Goal: Task Accomplishment & Management: Use online tool/utility

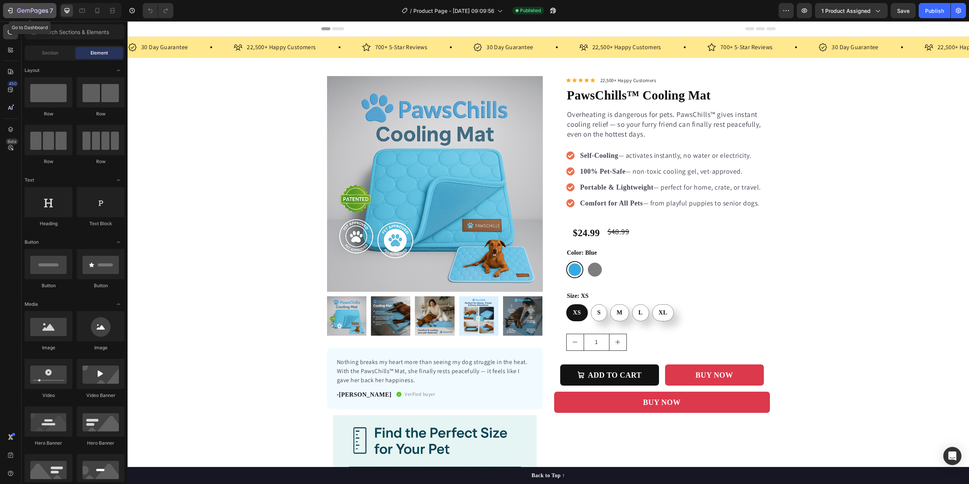
click at [14, 9] on div "7" at bounding box center [29, 10] width 47 height 9
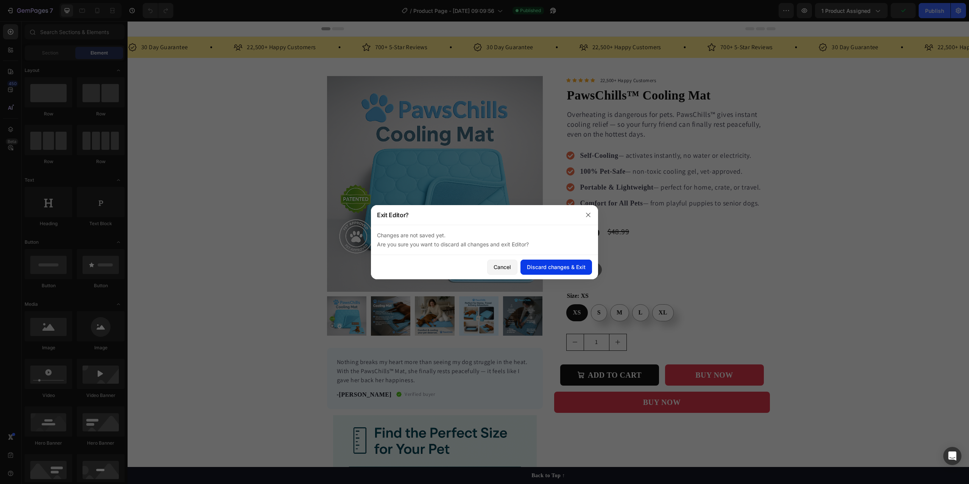
click at [531, 266] on div "Discard changes & Exit" at bounding box center [556, 267] width 59 height 8
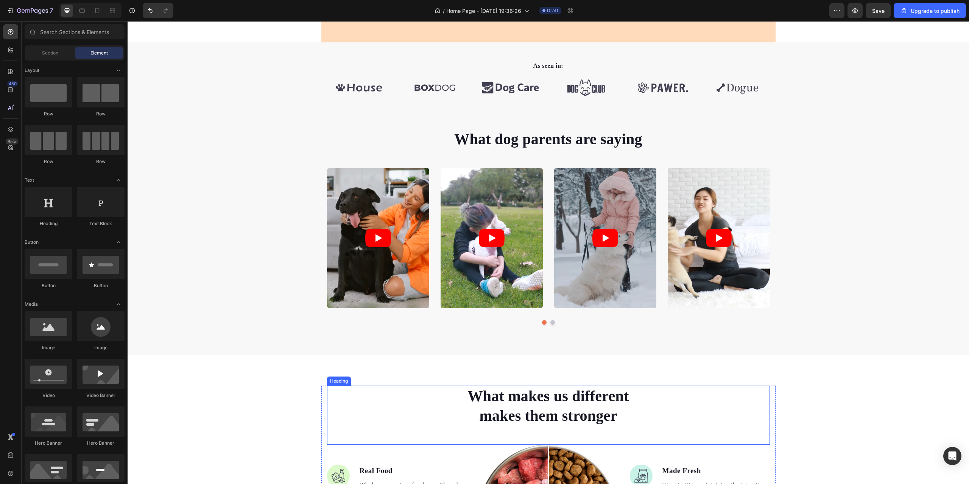
scroll to position [263, 0]
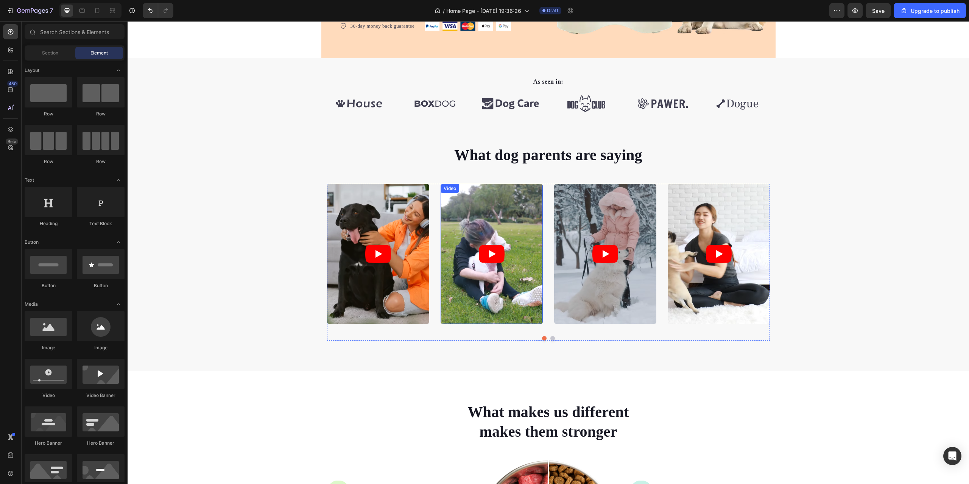
click at [489, 255] on icon "Play" at bounding box center [492, 254] width 7 height 8
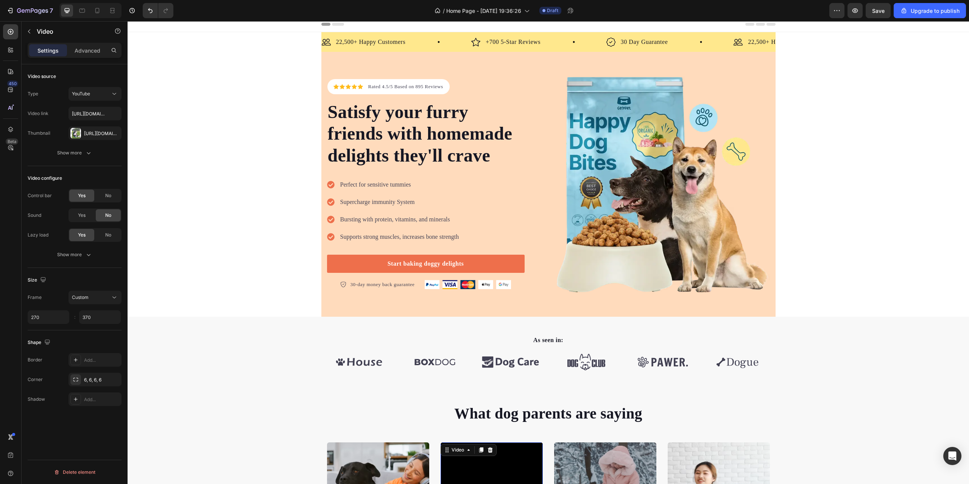
scroll to position [0, 0]
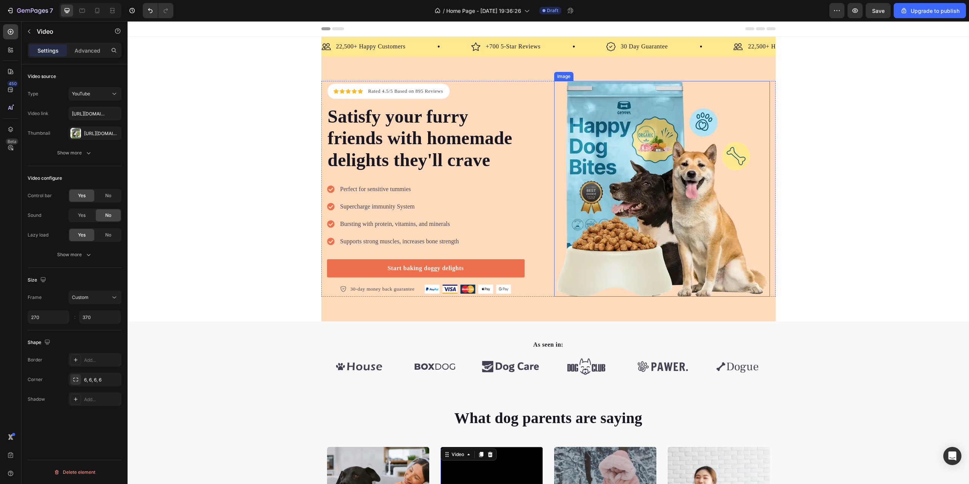
click at [623, 160] on img at bounding box center [662, 189] width 216 height 216
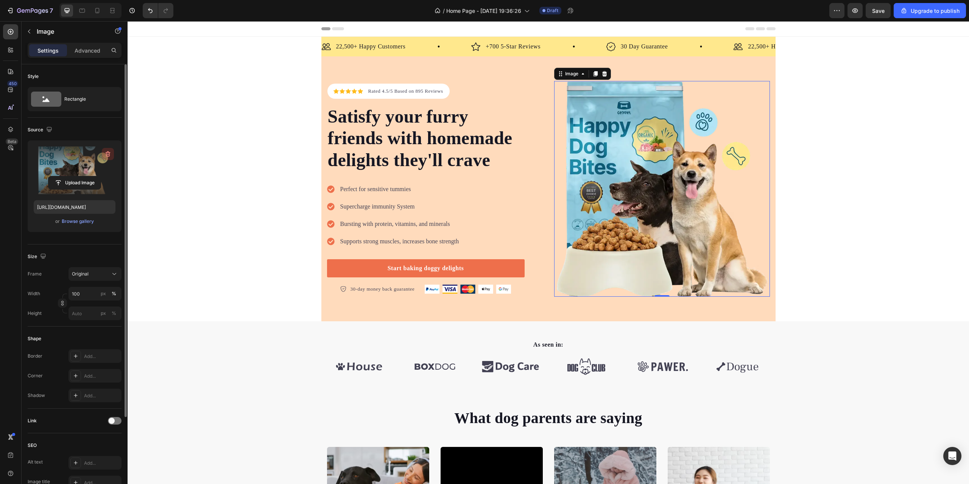
click at [108, 153] on icon "button" at bounding box center [108, 154] width 8 height 8
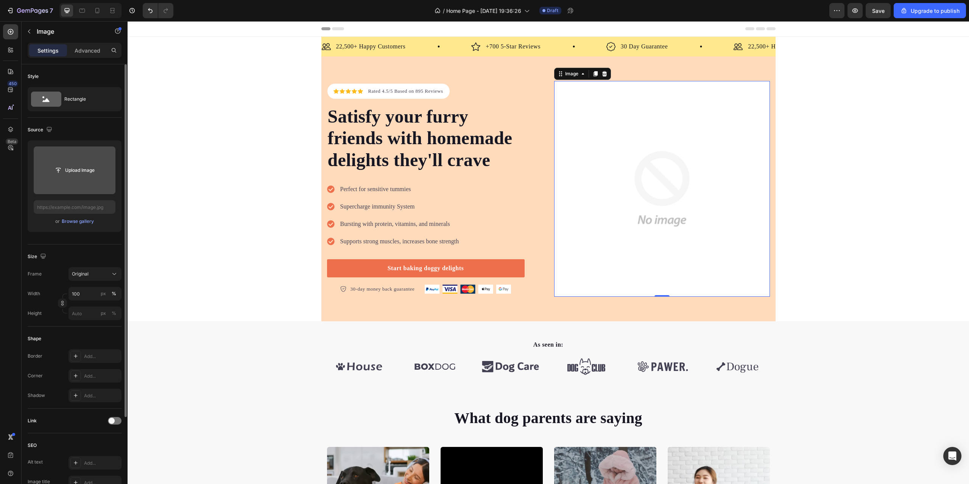
click at [83, 169] on input "file" at bounding box center [74, 170] width 52 height 13
type input "[URL][DOMAIN_NAME]"
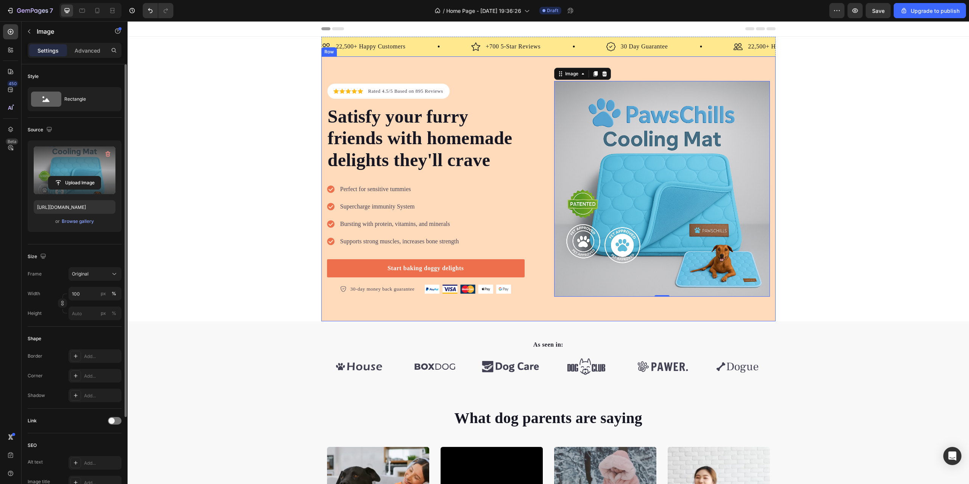
click at [500, 66] on div "Icon Icon Icon Icon Icon Icon List Hoz Rated 4.5/5 Based on 895 Reviews Text bl…" at bounding box center [548, 188] width 454 height 265
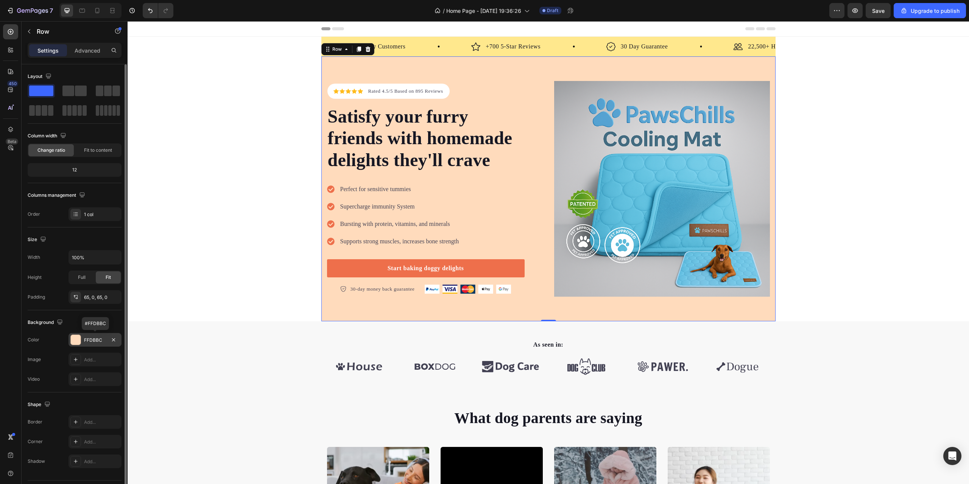
click at [93, 338] on div "FFDBBC" at bounding box center [95, 340] width 22 height 7
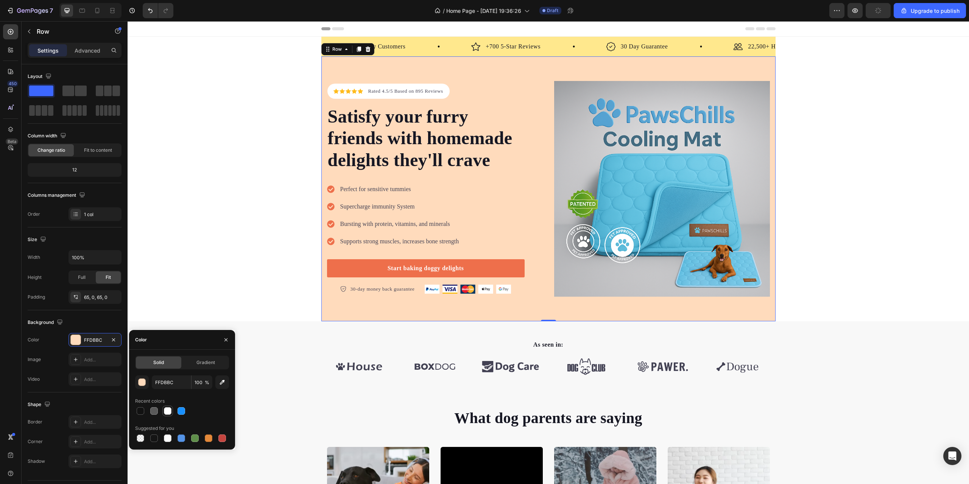
click at [167, 414] on div at bounding box center [168, 411] width 8 height 8
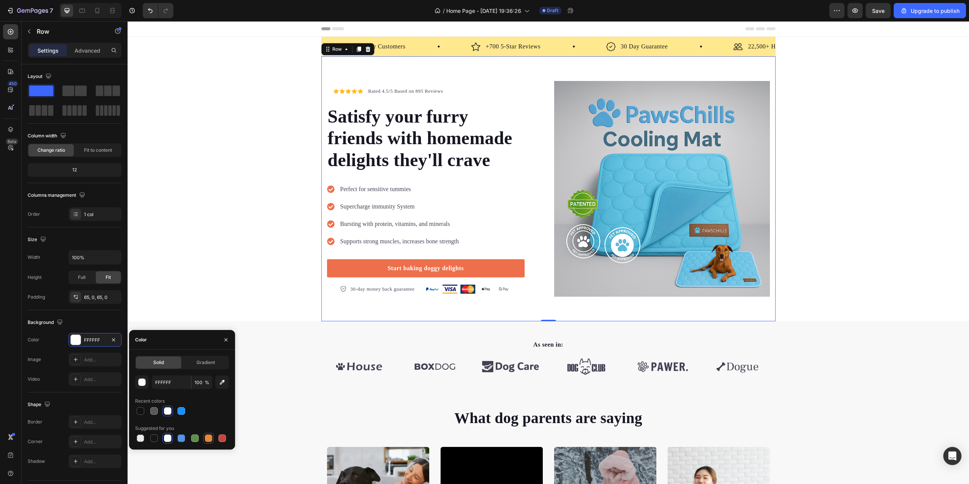
click at [204, 438] on div at bounding box center [208, 438] width 9 height 9
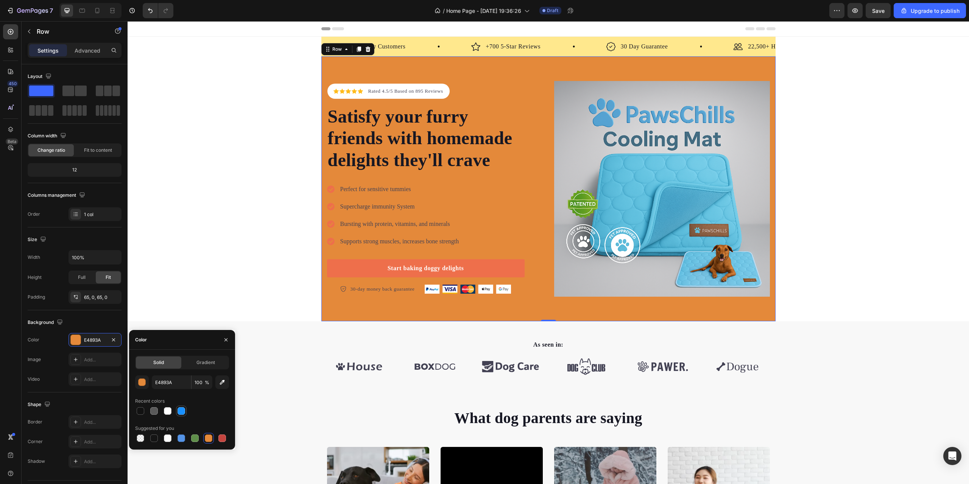
click at [182, 412] on div at bounding box center [182, 411] width 8 height 8
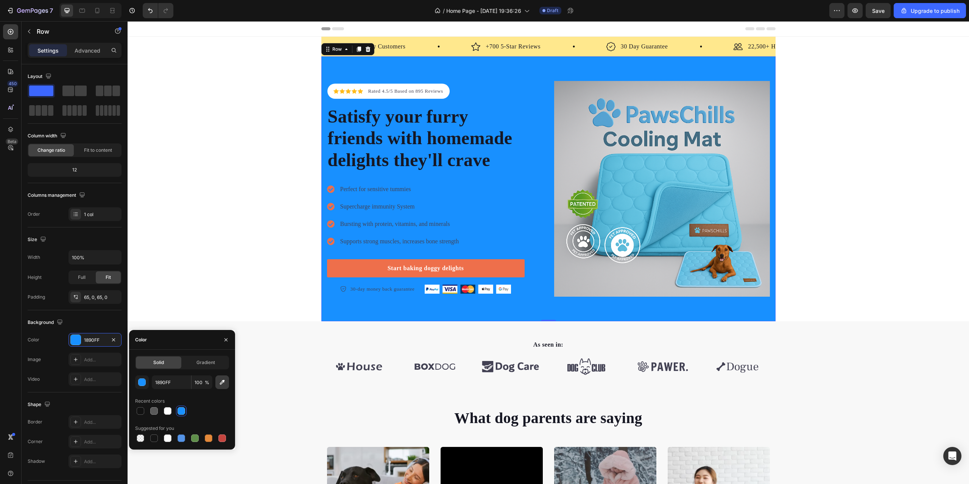
click at [220, 384] on icon "button" at bounding box center [222, 383] width 8 height 8
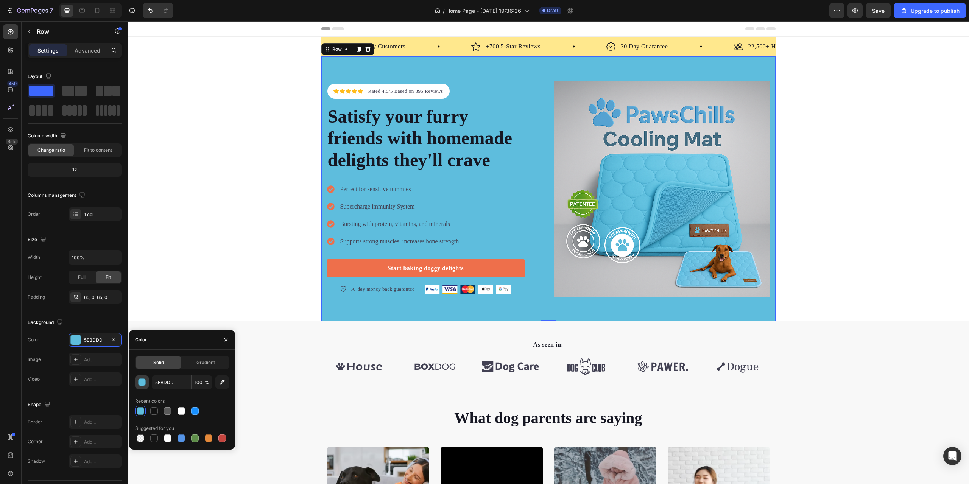
click at [143, 383] on div "button" at bounding box center [143, 383] width 8 height 8
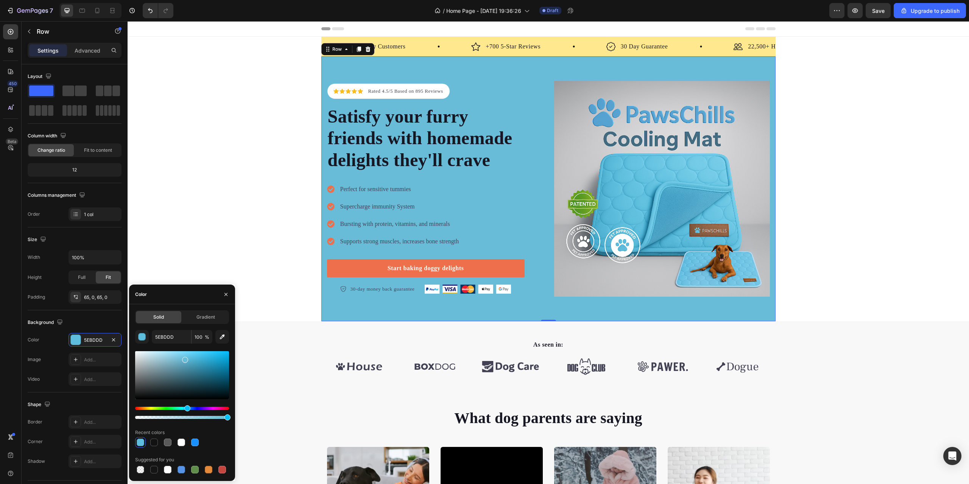
drag, startPoint x: 191, startPoint y: 359, endPoint x: 185, endPoint y: 358, distance: 6.1
click at [185, 358] on div at bounding box center [185, 360] width 6 height 6
click at [182, 359] on div at bounding box center [185, 360] width 6 height 6
click at [188, 369] on div at bounding box center [182, 375] width 94 height 48
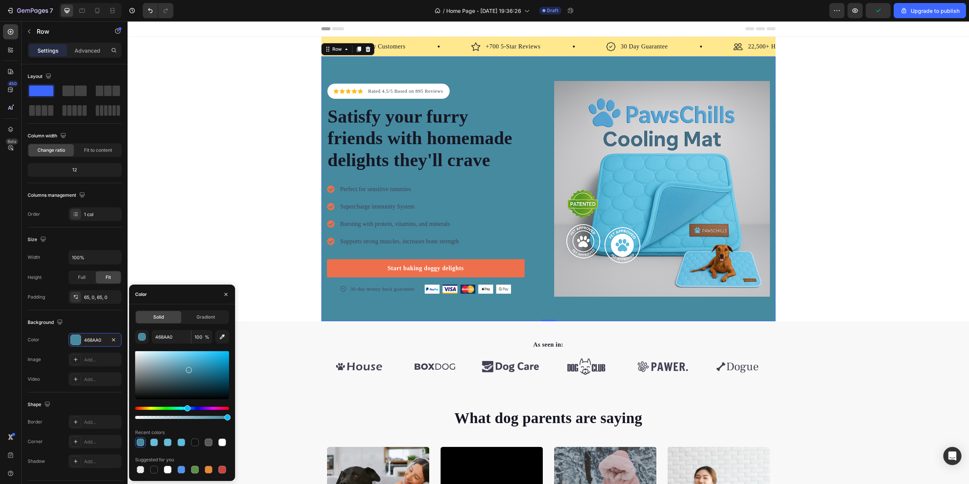
click at [203, 368] on div at bounding box center [182, 375] width 94 height 48
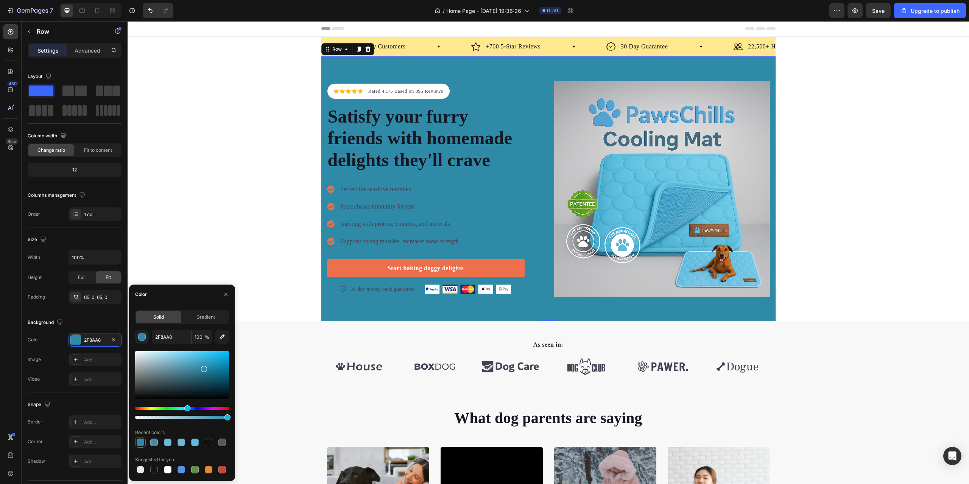
click at [197, 356] on div at bounding box center [182, 375] width 94 height 48
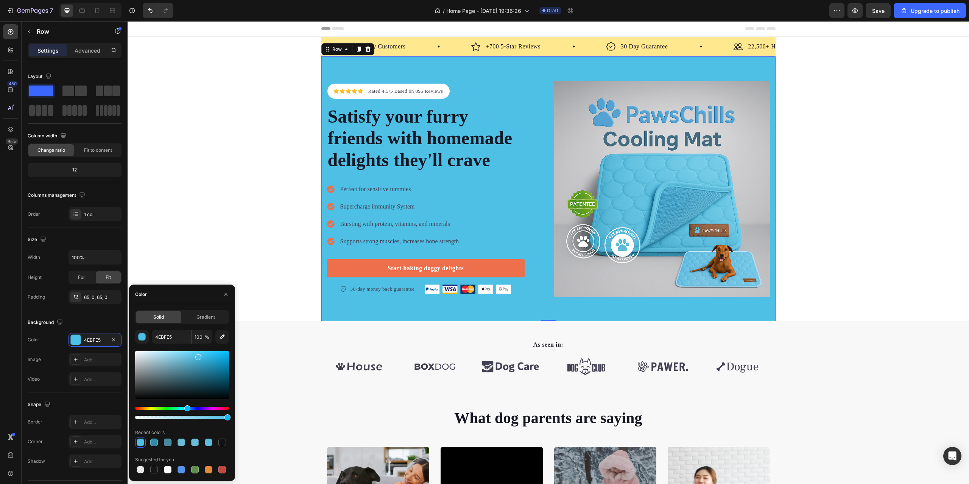
click at [205, 354] on div at bounding box center [182, 375] width 94 height 48
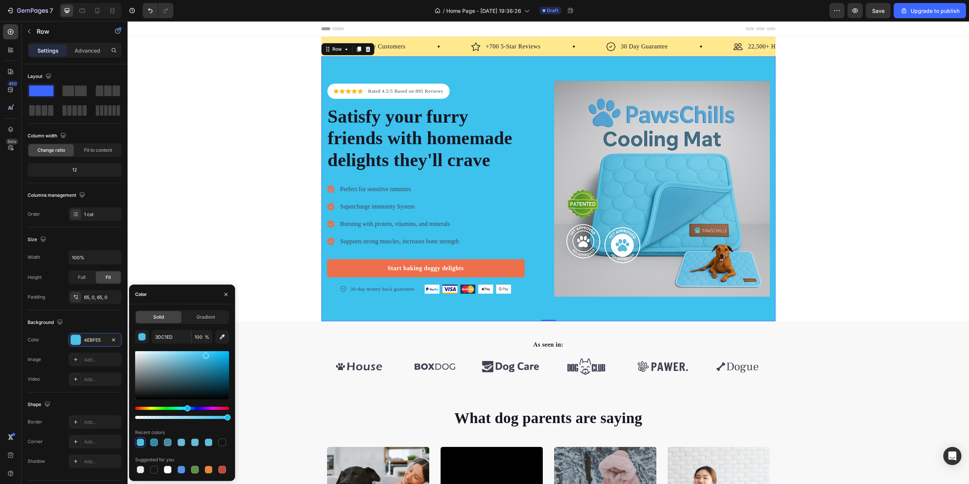
click at [196, 354] on div at bounding box center [182, 375] width 94 height 48
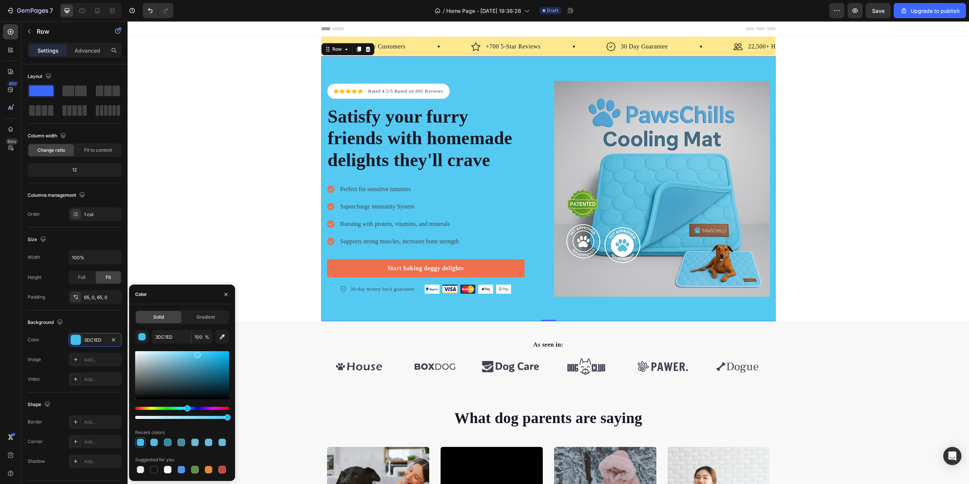
type input "54CAF2"
click at [226, 293] on icon "button" at bounding box center [226, 294] width 6 height 6
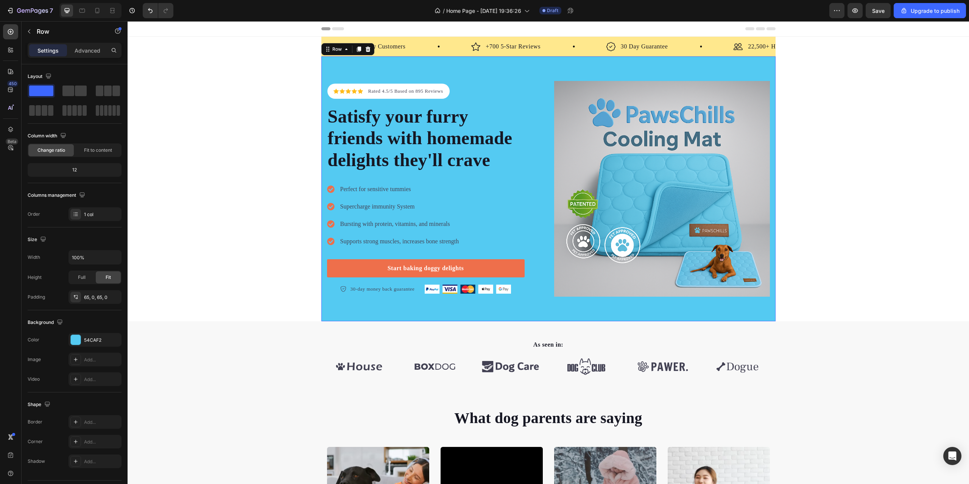
click at [508, 69] on div "Icon Icon Icon Icon Icon Icon List Hoz Rated 4.5/5 Based on 895 Reviews Text bl…" at bounding box center [548, 188] width 454 height 265
click at [101, 342] on div "54CAF2" at bounding box center [95, 340] width 22 height 7
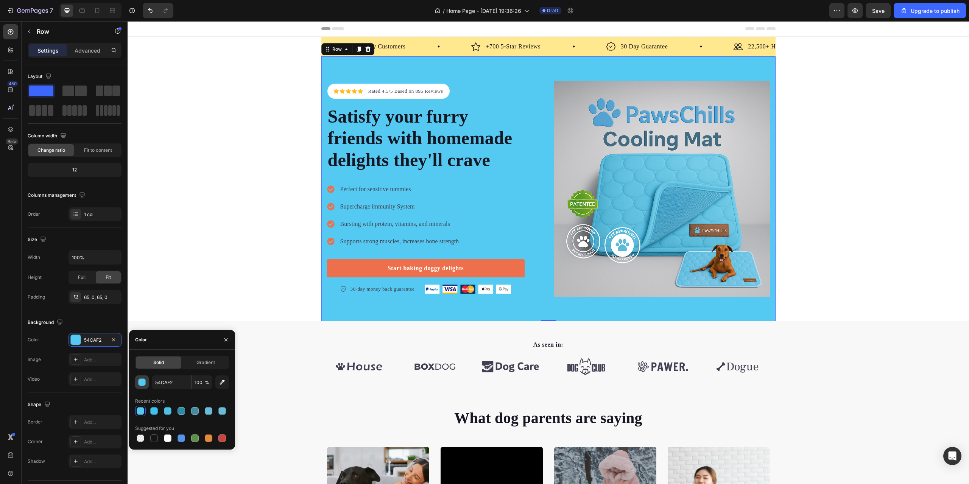
click at [144, 382] on div "button" at bounding box center [143, 383] width 8 height 8
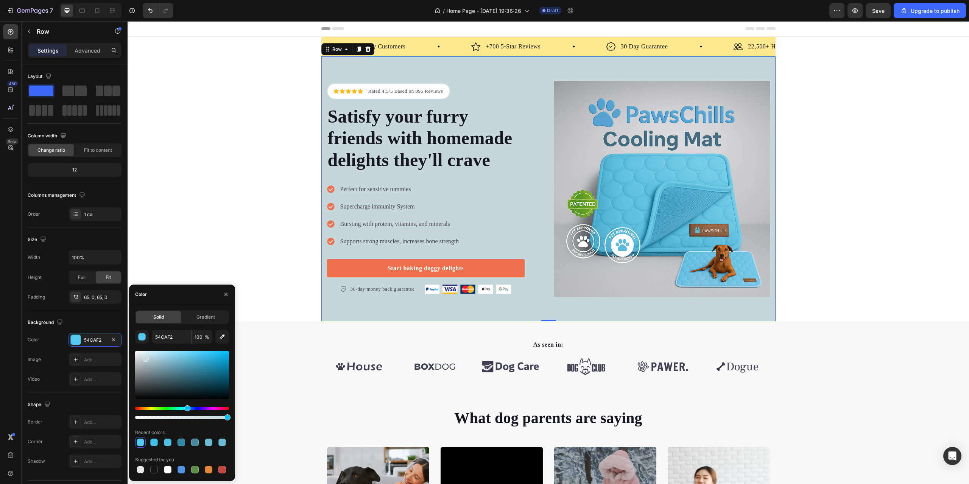
click at [145, 357] on div at bounding box center [182, 375] width 94 height 48
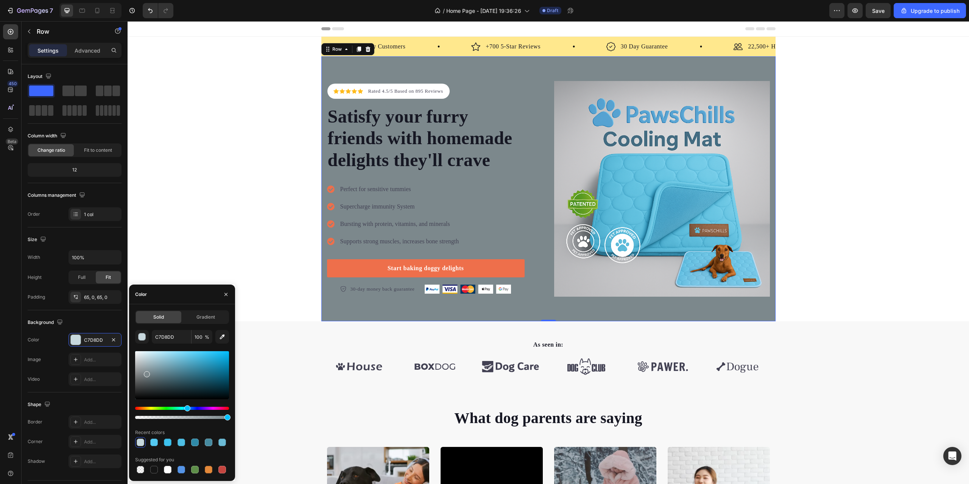
drag, startPoint x: 146, startPoint y: 373, endPoint x: 145, endPoint y: 361, distance: 11.7
click at [146, 372] on div at bounding box center [182, 375] width 94 height 48
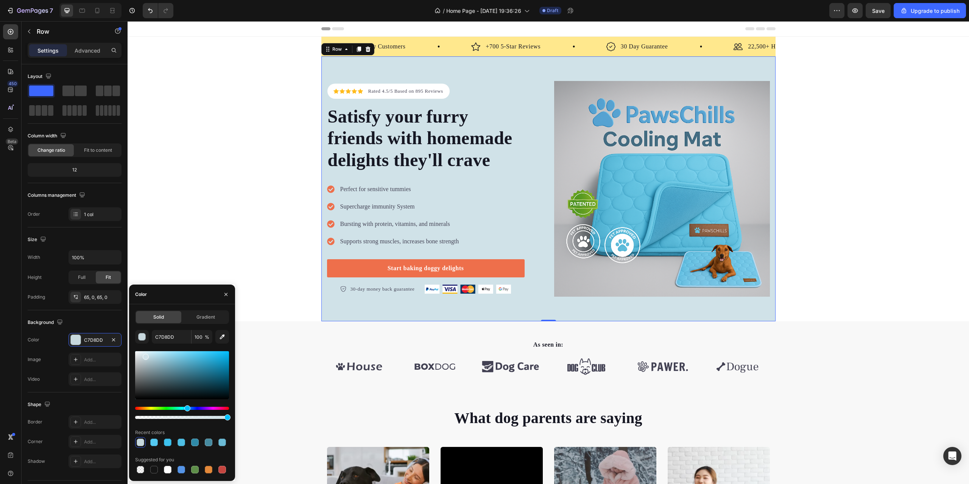
click at [145, 355] on div at bounding box center [182, 375] width 94 height 48
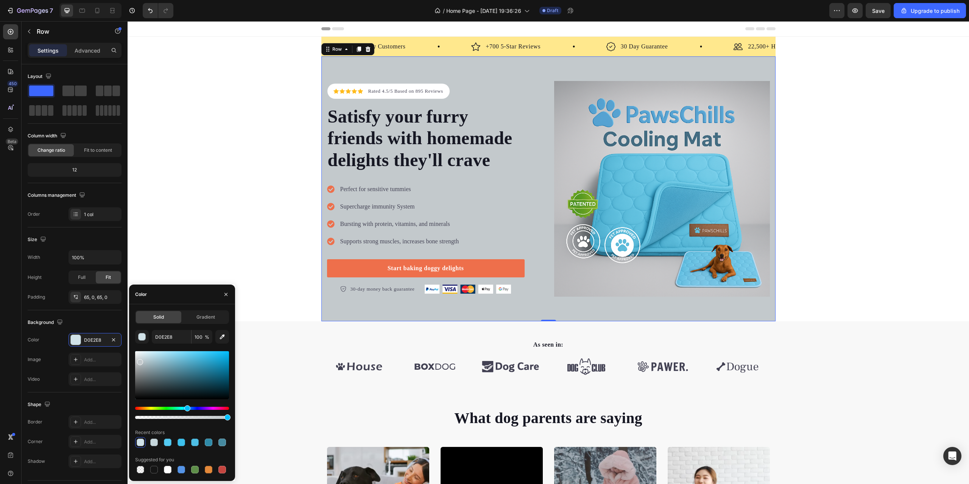
click at [140, 361] on div at bounding box center [182, 375] width 94 height 48
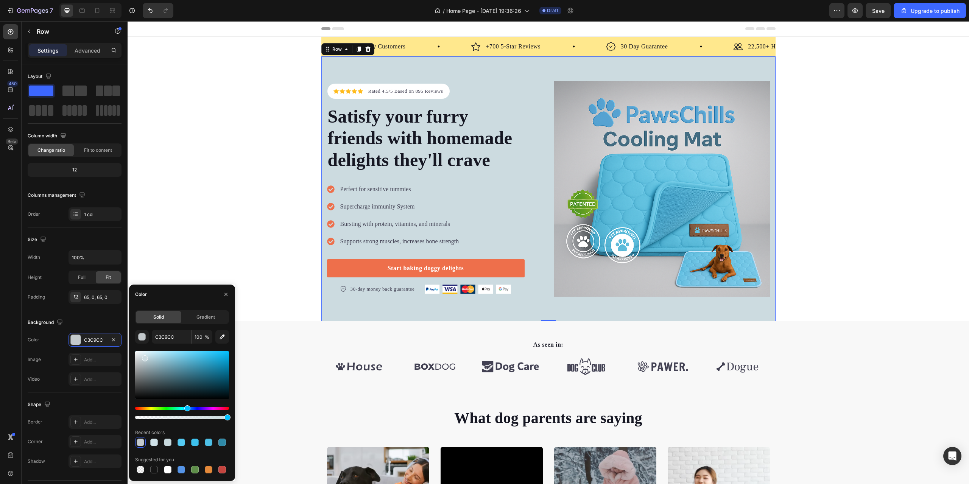
click at [144, 357] on div at bounding box center [182, 375] width 94 height 48
click at [148, 355] on div at bounding box center [182, 375] width 94 height 48
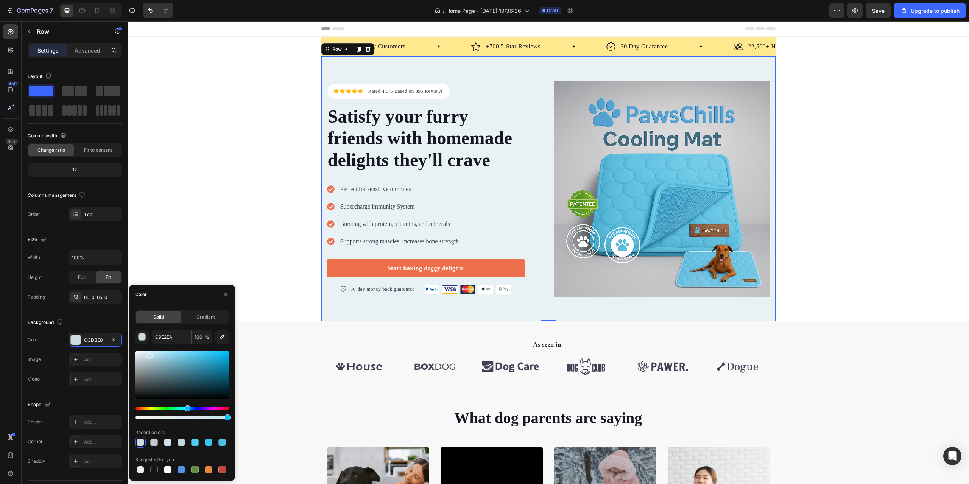
click at [140, 353] on div at bounding box center [182, 375] width 94 height 48
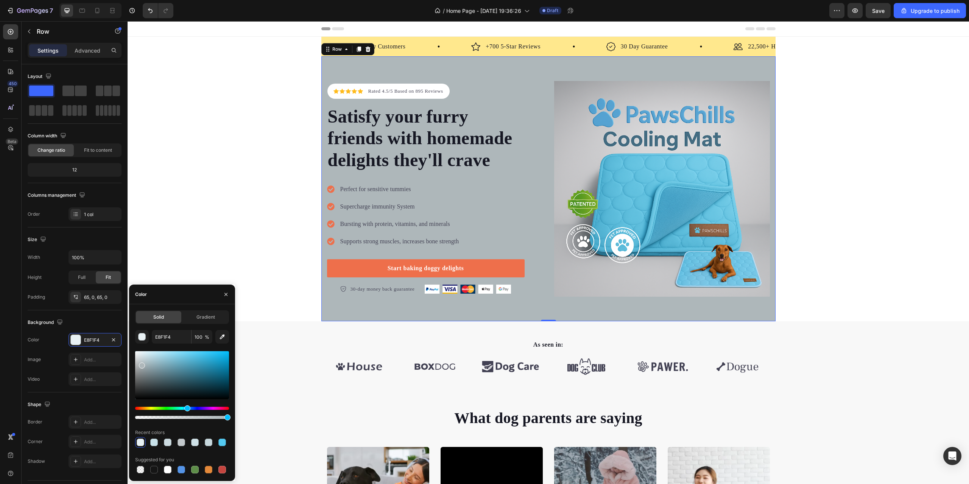
click at [141, 364] on div at bounding box center [182, 375] width 94 height 48
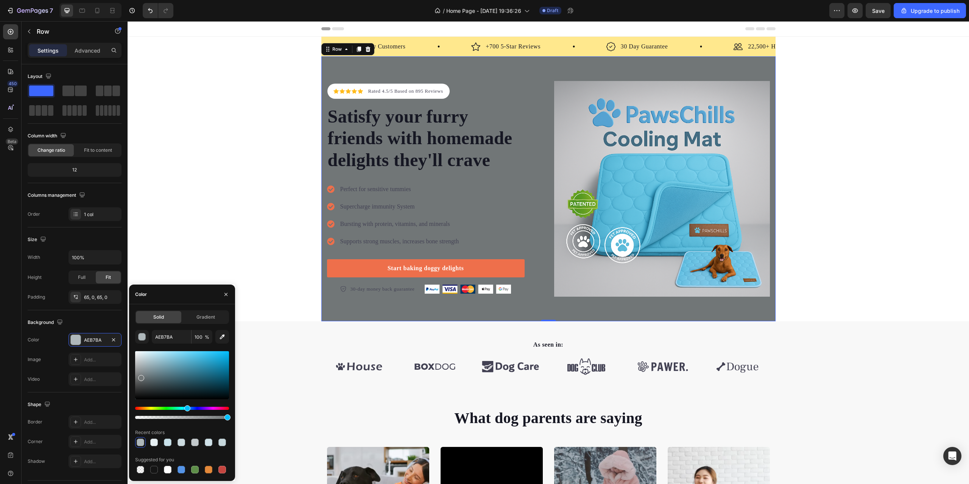
click at [140, 377] on div at bounding box center [182, 375] width 94 height 48
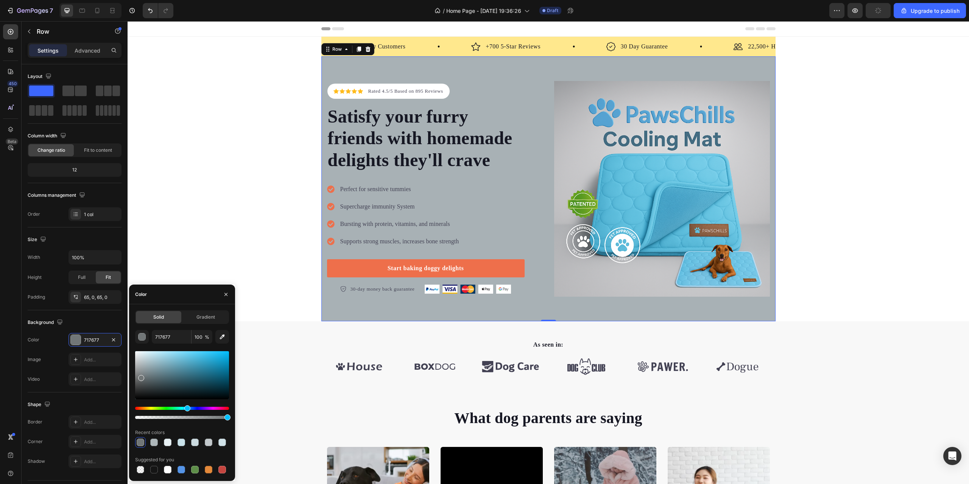
click at [142, 365] on div at bounding box center [182, 375] width 94 height 48
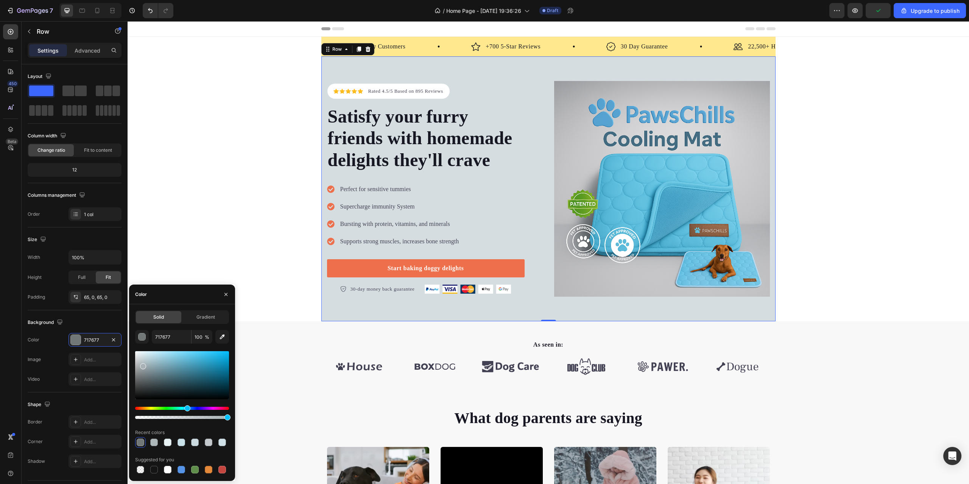
click at [140, 357] on div at bounding box center [182, 375] width 94 height 48
type input "D5DDE0"
click at [879, 13] on span "Save" at bounding box center [878, 11] width 12 height 6
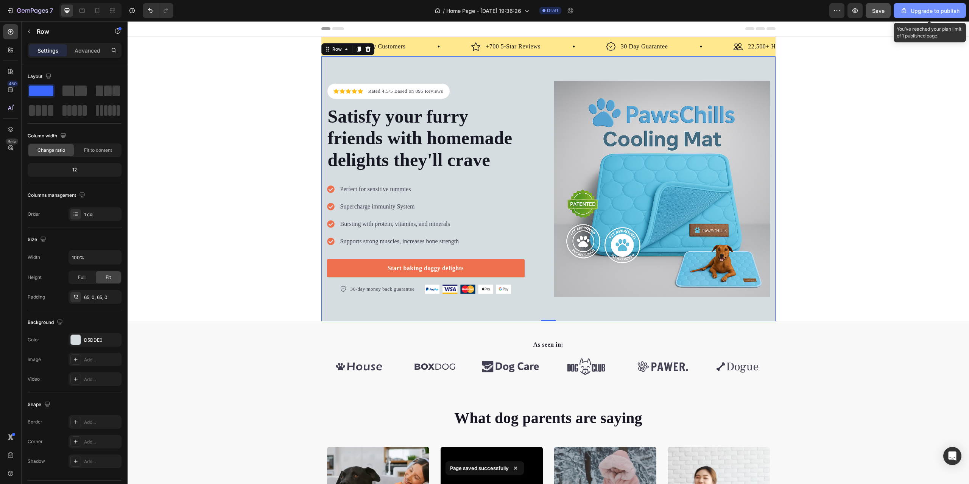
click at [921, 11] on div "Upgrade to publish" at bounding box center [929, 11] width 59 height 8
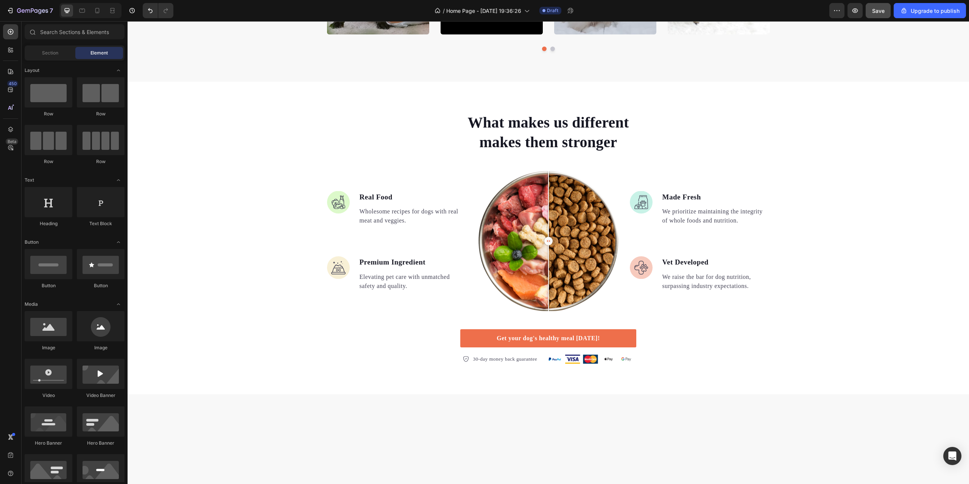
scroll to position [568, 0]
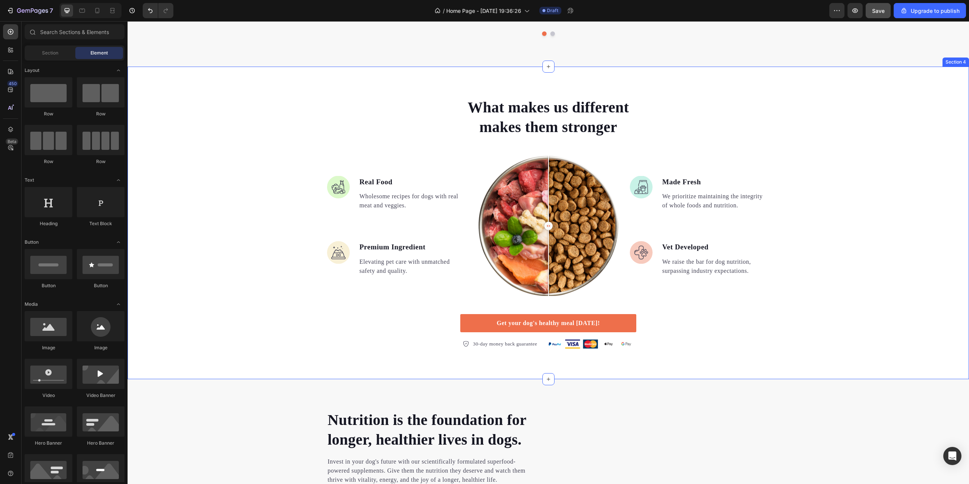
click at [252, 248] on div "What makes us different makes them stronger Heading Image Real Food Text block …" at bounding box center [548, 223] width 841 height 252
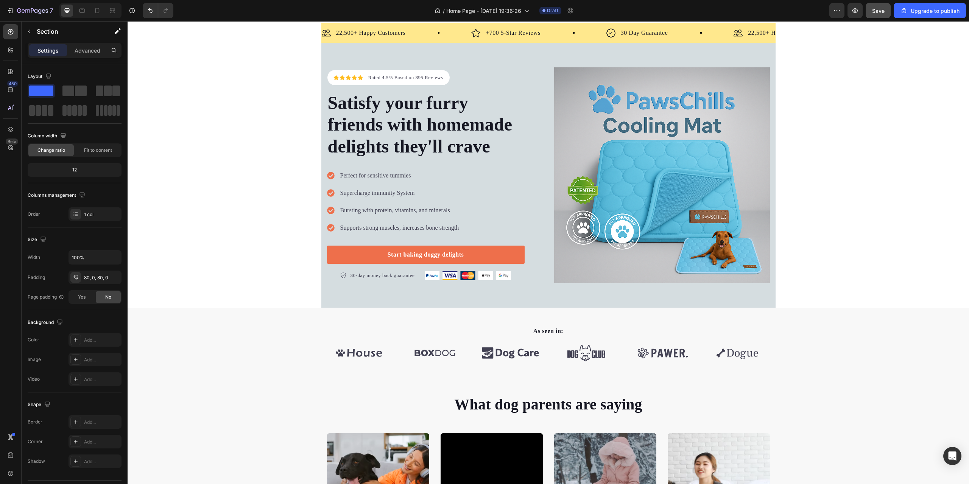
scroll to position [0, 0]
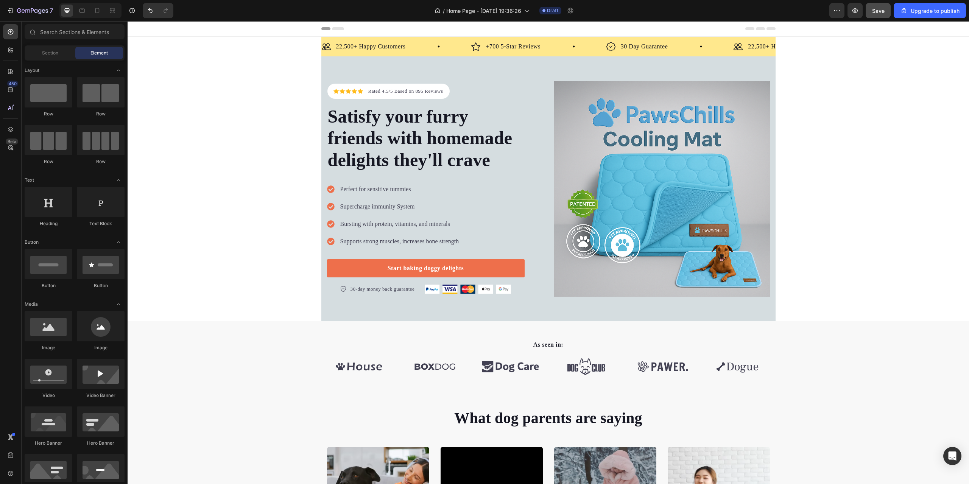
click at [238, 31] on div "Header" at bounding box center [548, 29] width 841 height 16
copy div "Header What dog parents are saying Heading Video Video Video Video Video Carous…"
click at [916, 11] on div "Upgrade to publish" at bounding box center [929, 11] width 59 height 8
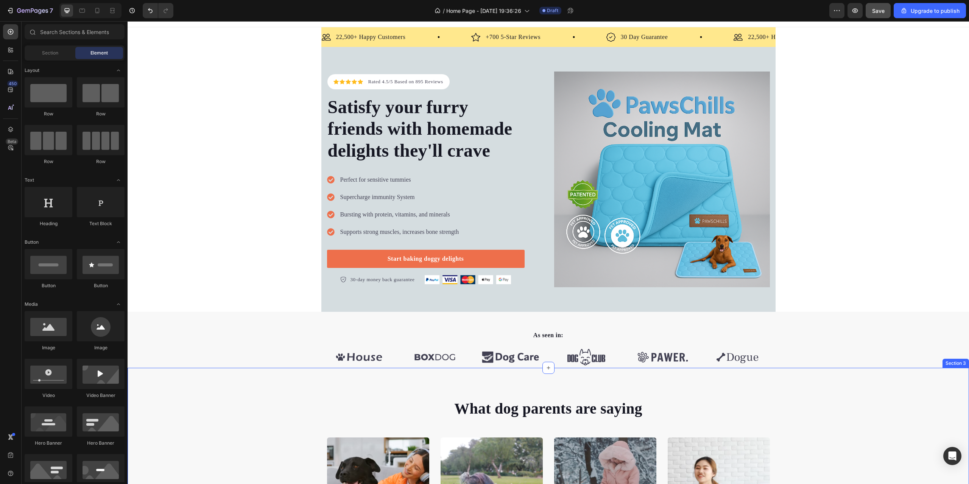
scroll to position [2, 0]
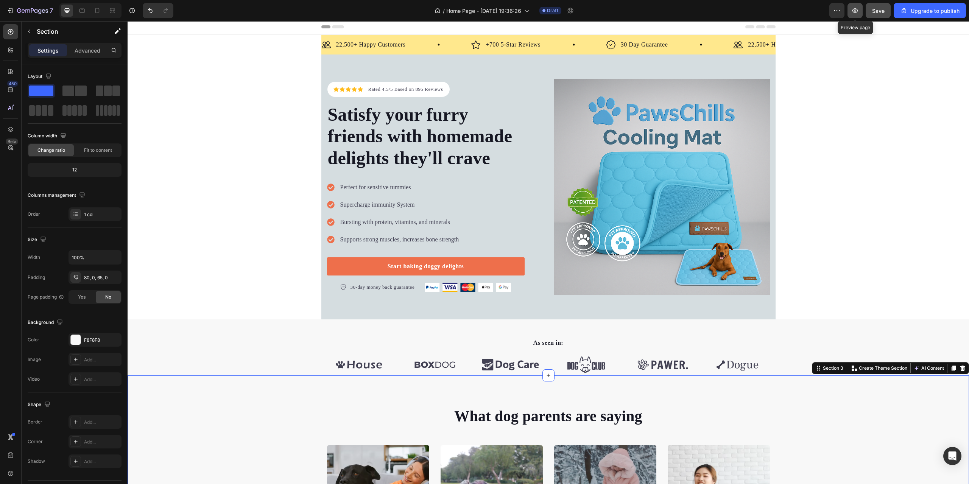
click at [855, 9] on icon "button" at bounding box center [855, 11] width 8 height 8
click at [17, 11] on div "7" at bounding box center [29, 10] width 47 height 9
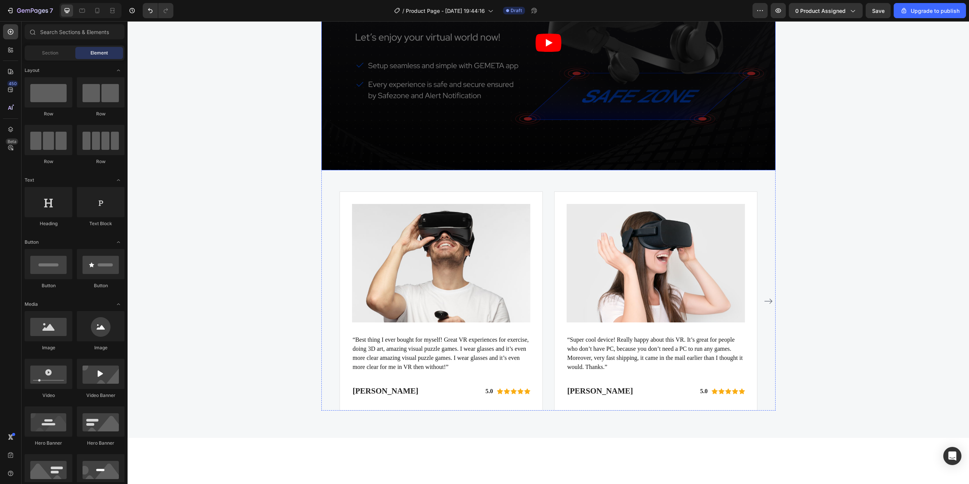
scroll to position [1590, 0]
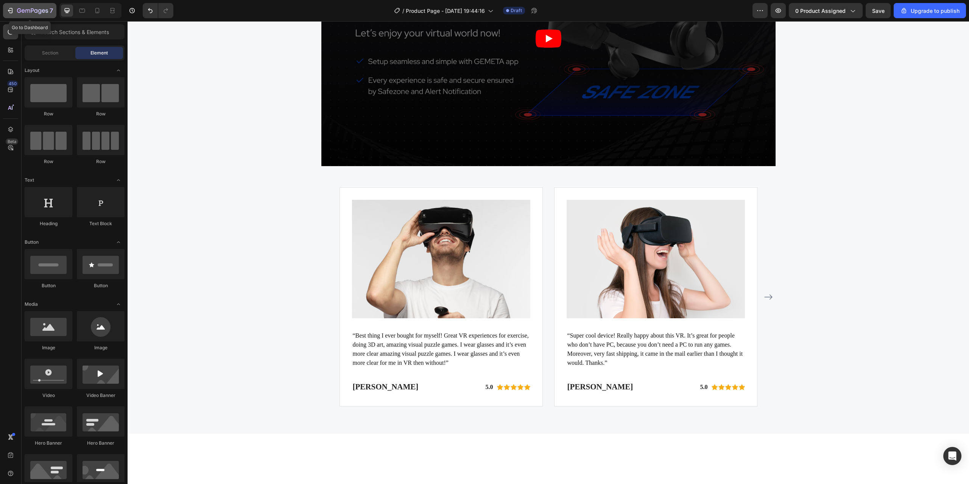
click at [33, 16] on button "7" at bounding box center [29, 10] width 53 height 15
